Goal: Find specific page/section: Find specific page/section

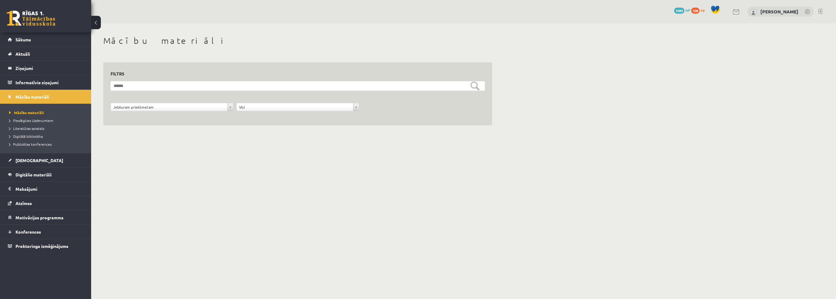
click at [36, 12] on link at bounding box center [31, 18] width 49 height 15
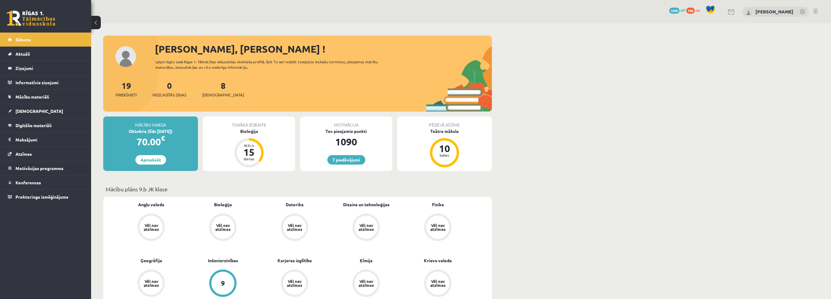
click at [120, 90] on div "19 Priekšmeti" at bounding box center [126, 88] width 21 height 19
click at [132, 90] on div "19 Priekšmeti" at bounding box center [126, 88] width 21 height 19
click at [129, 84] on link "19 Priekšmeti" at bounding box center [126, 89] width 21 height 18
